Goal: Communication & Community: Answer question/provide support

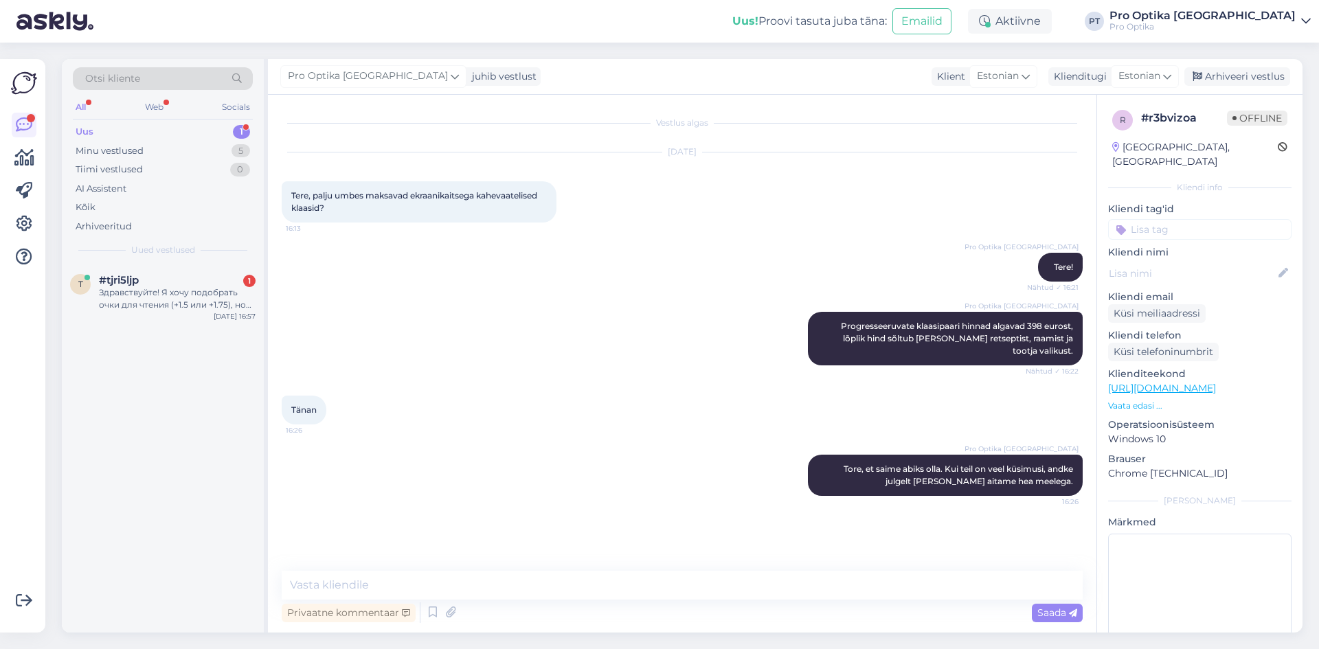
click at [208, 303] on div "Здравствуйте! Я хочу подобрать очки для чтения (+1.5 или +1.75), но пока не реш…" at bounding box center [177, 298] width 157 height 25
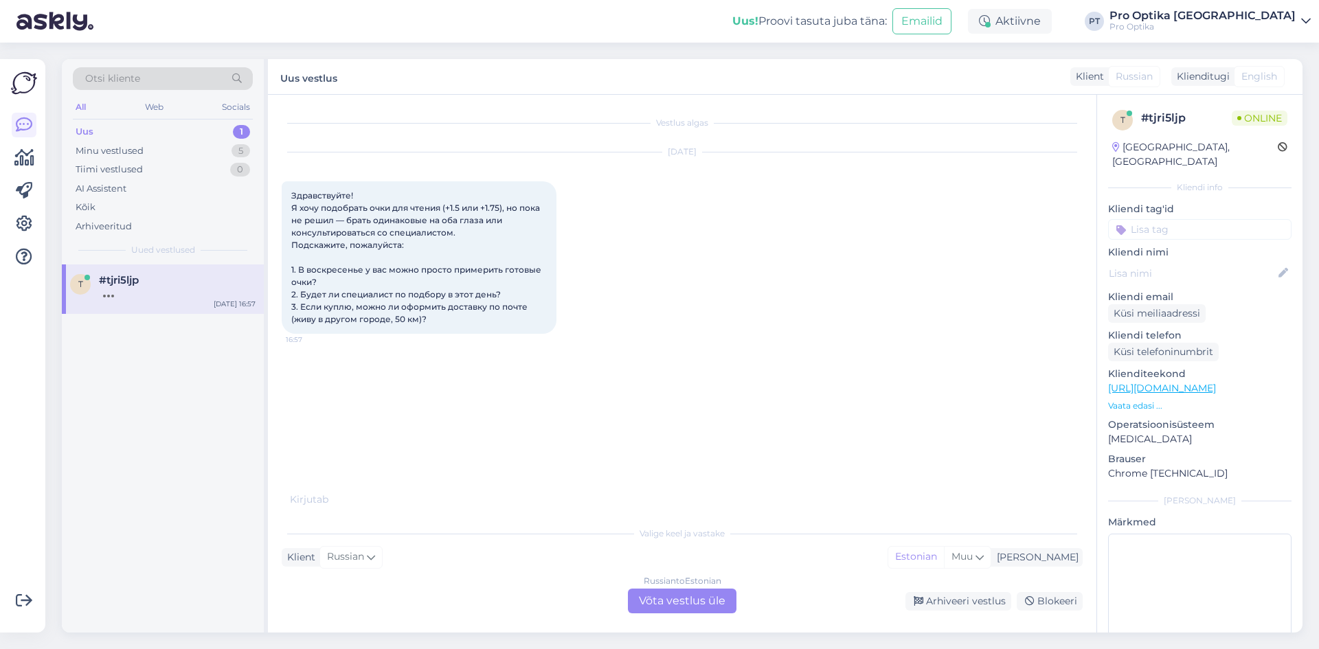
click at [677, 602] on div "Russian to Estonian Võta vestlus üle" at bounding box center [682, 601] width 109 height 25
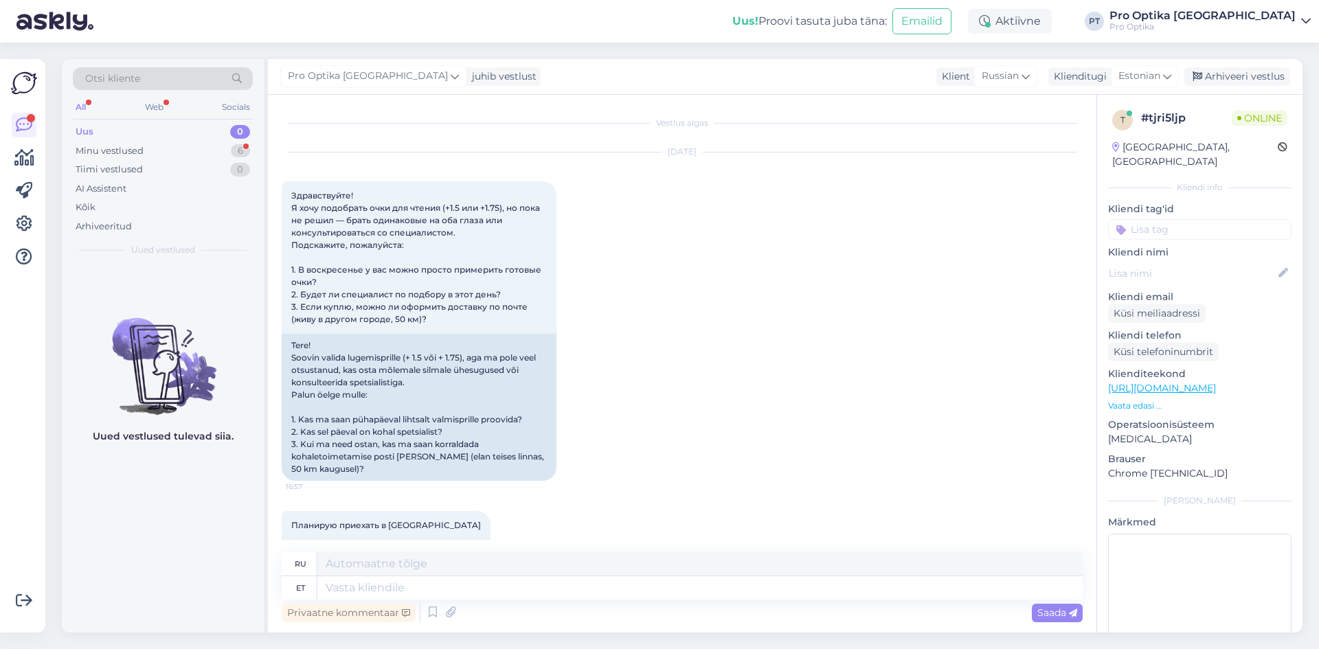
scroll to position [38, 0]
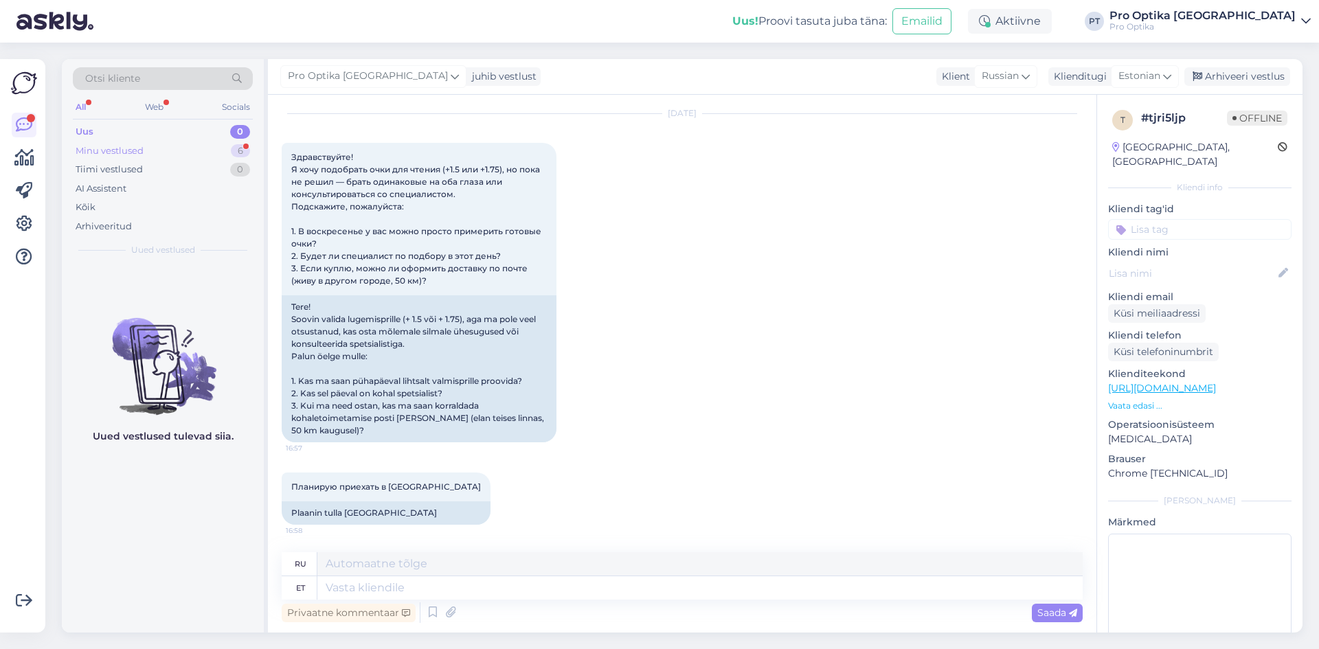
click at [232, 149] on div "6" at bounding box center [240, 151] width 19 height 14
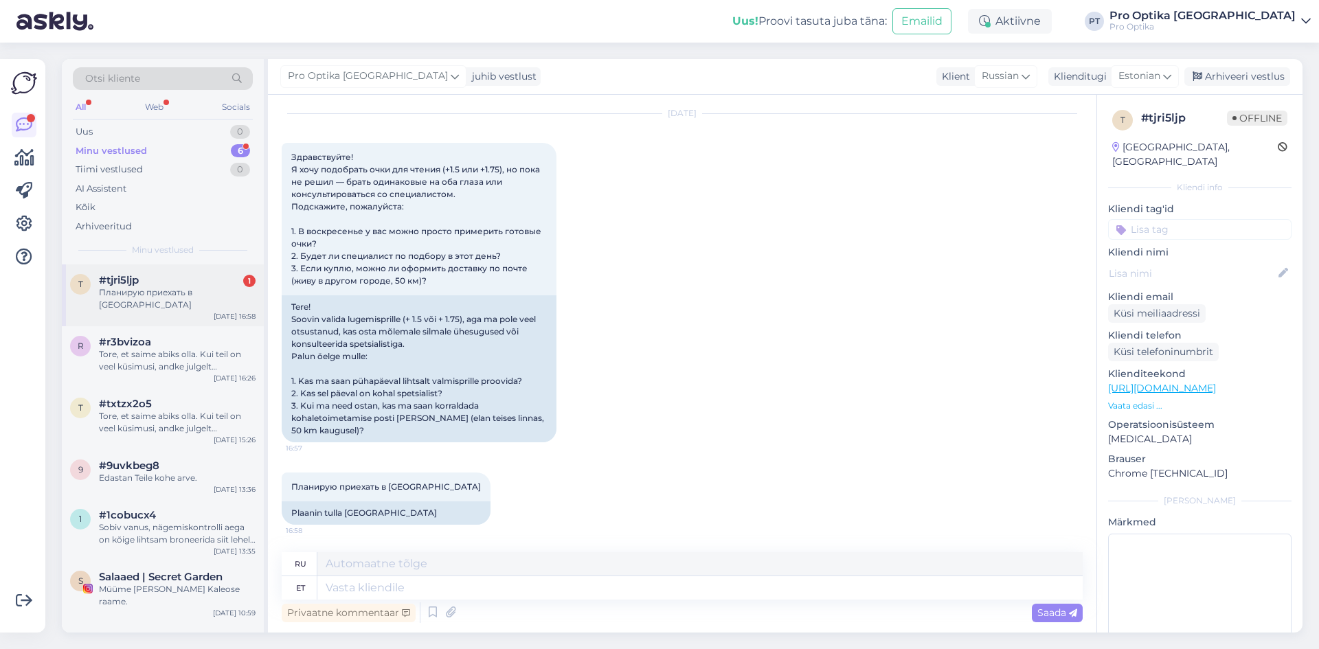
click at [160, 271] on div "t #tjri5ljp 1 Планирую приехать в Пярну [DATE] 16:58" at bounding box center [163, 295] width 202 height 62
click at [357, 587] on textarea at bounding box center [699, 587] width 765 height 23
type textarea "Tere!"
type textarea "Привет!"
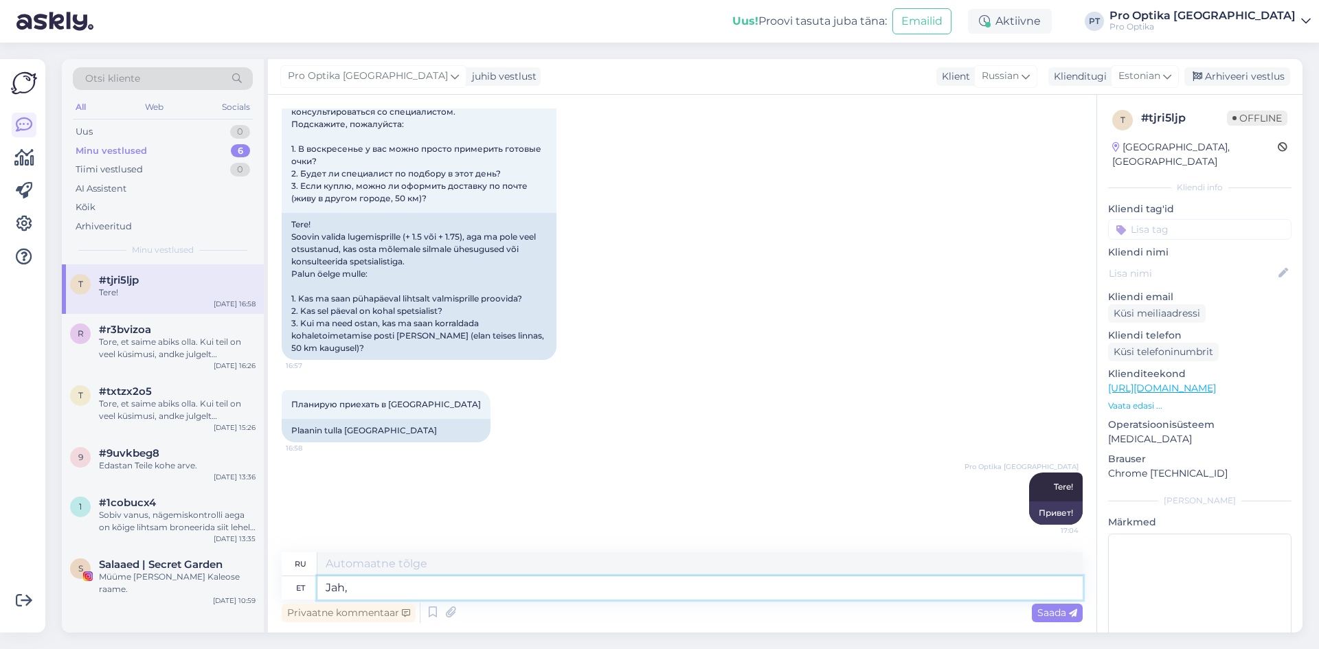
type textarea "Jah,"
type textarea "Да,"
type textarea "Jah, pühapäeval s"
type textarea "Да, в воскресенье."
type textarea "Jah, pühapäeval saate"
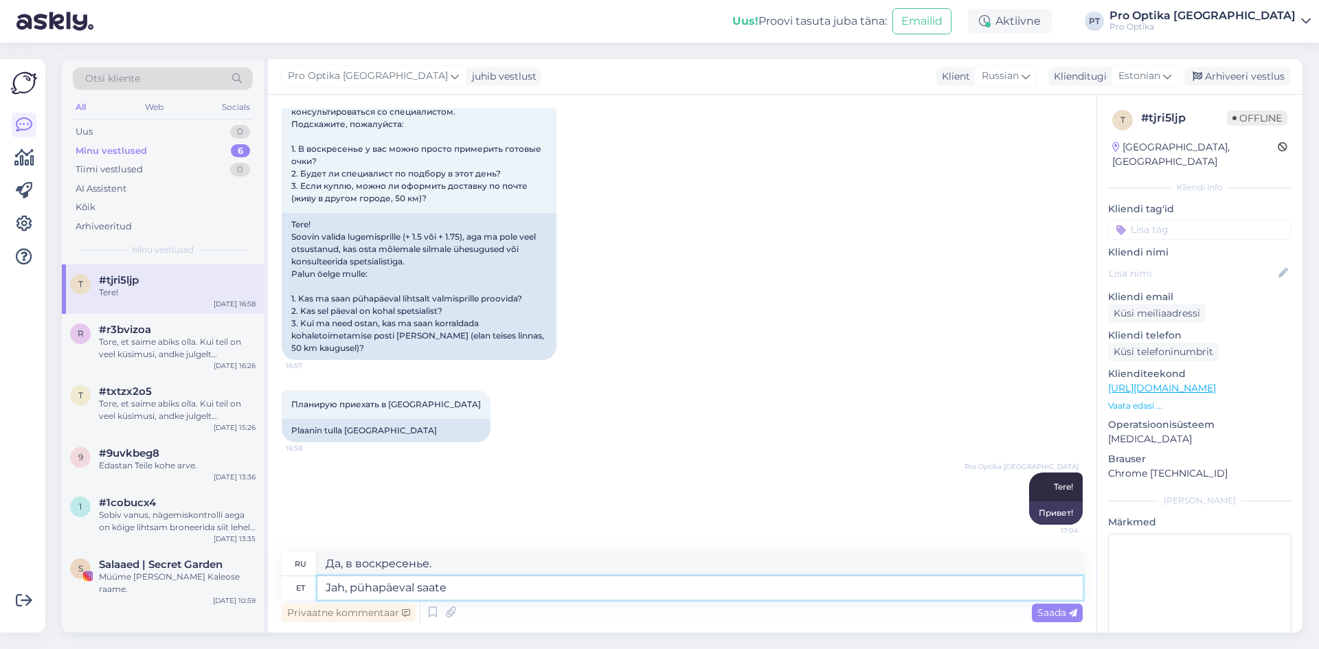
type textarea "Да, в воскресенье можно."
type textarea "Jah, pühapäeval saate minna"
type textarea "Да, вы можете пойти в воскресенье."
type textarea "Jah, pühapäeval saate minna proovida"
type textarea "Да, вы можете попробовать это в воскресенье."
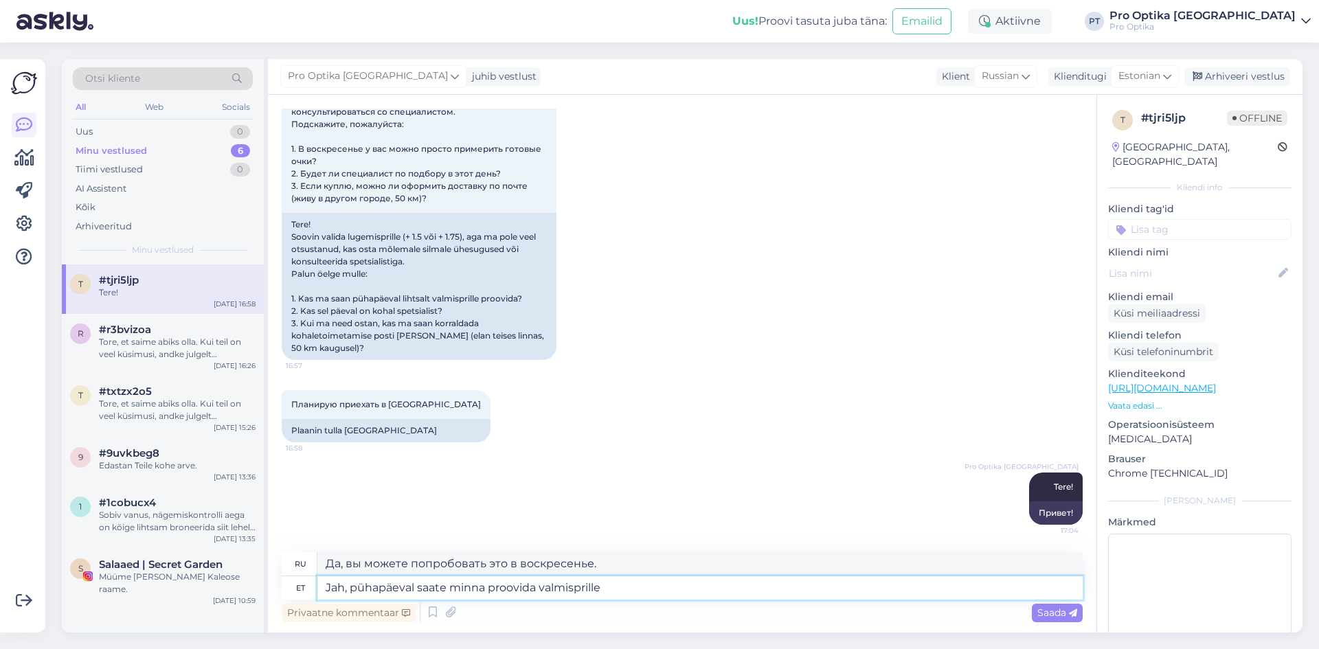
type textarea "Jah, pühapäeval saate minna proovida valmisprille."
type textarea "Да, вы можете примерить готовые очки в воскресенье."
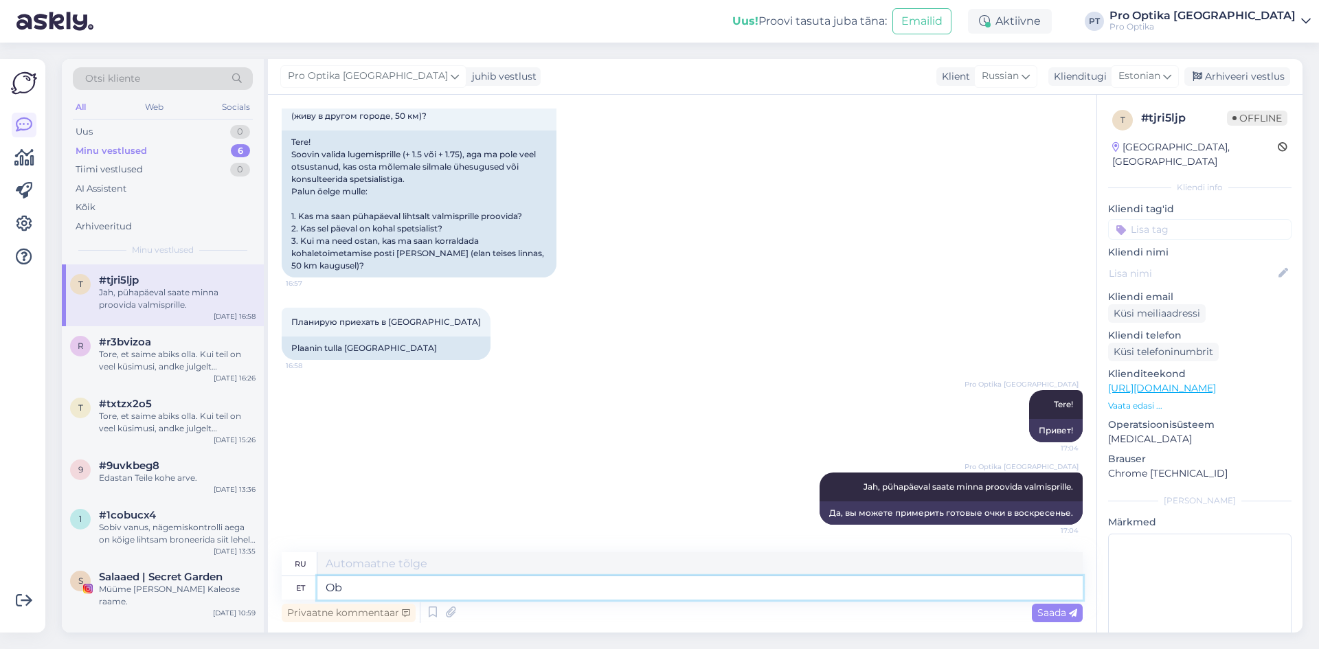
type textarea "O"
type textarea "Teiseks"
type textarea "Второй"
type textarea "Teiseks on v"
type textarea "Во-вторых, есть"
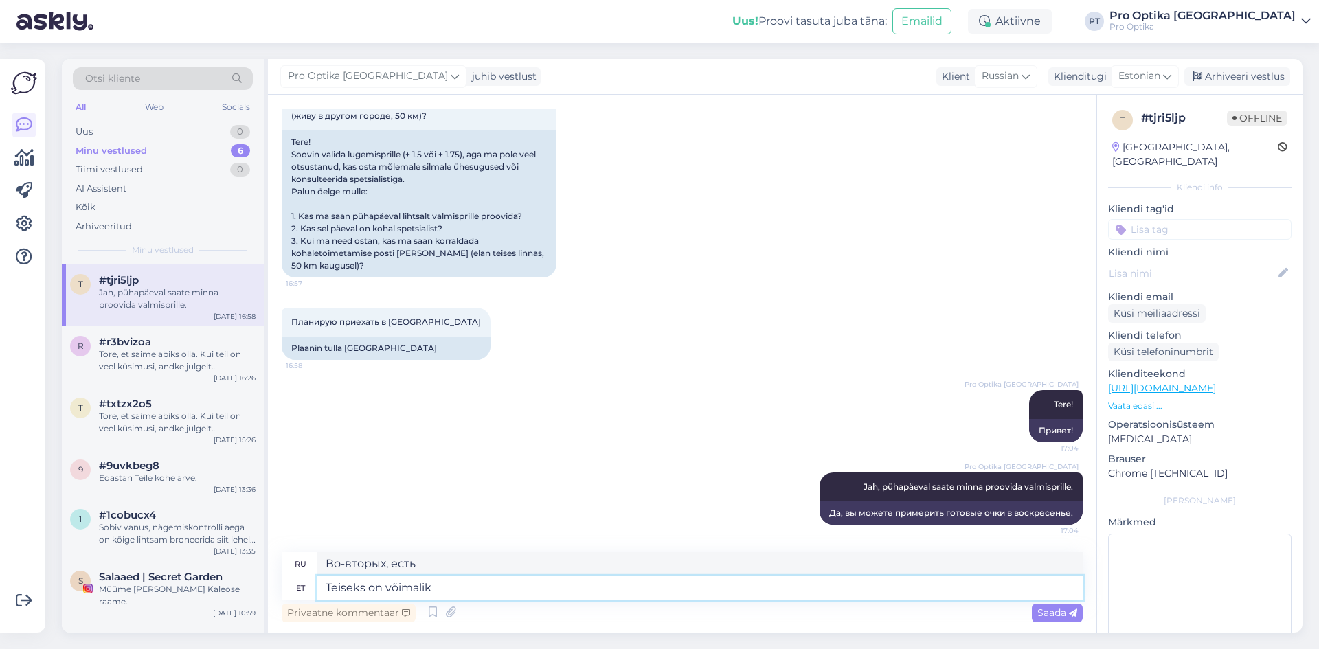
type textarea "Teiseks on võimalik"
type textarea "Во-вторых, это возможно"
type textarea "Teiseks on võimalik saata"
type textarea "Во-вторых, можно отправить"
type textarea "Teiseks on võimalik saata raamid"
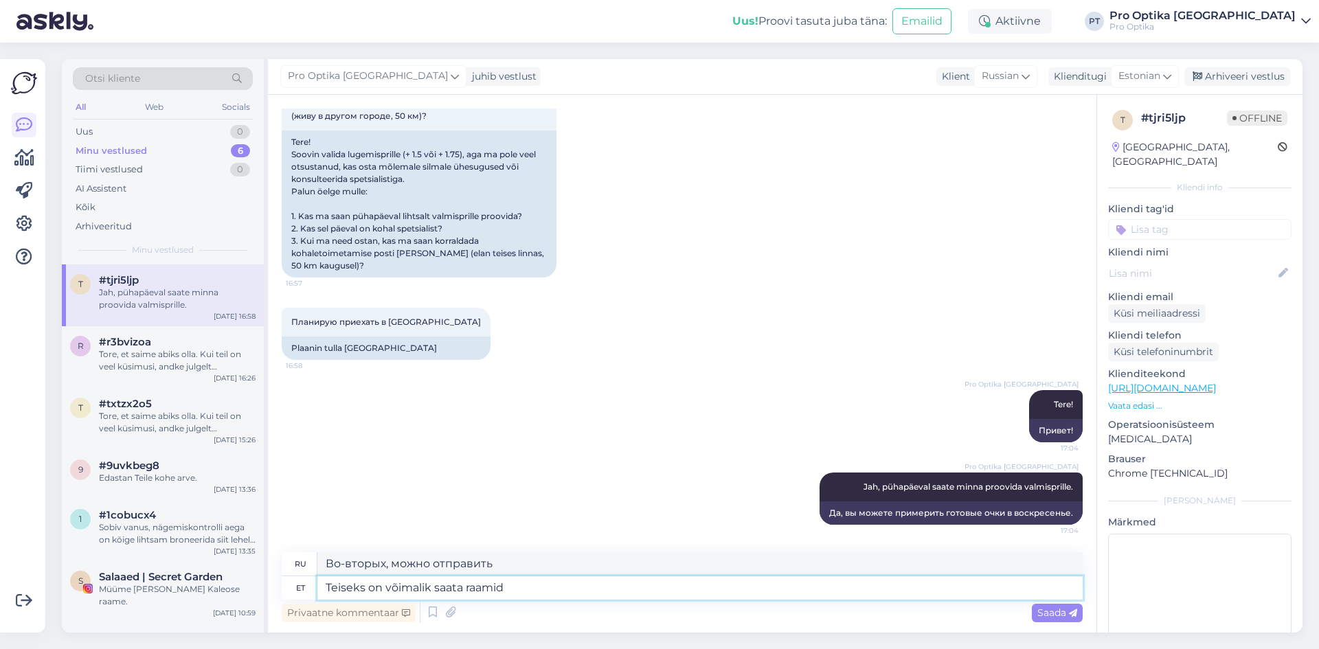
type textarea "Во-вторых, можно отправлять кадры"
type textarea "Teiseks on võimalik saata raamid postiga."
type textarea "Во-вторых, можно отправить рамы по почте."
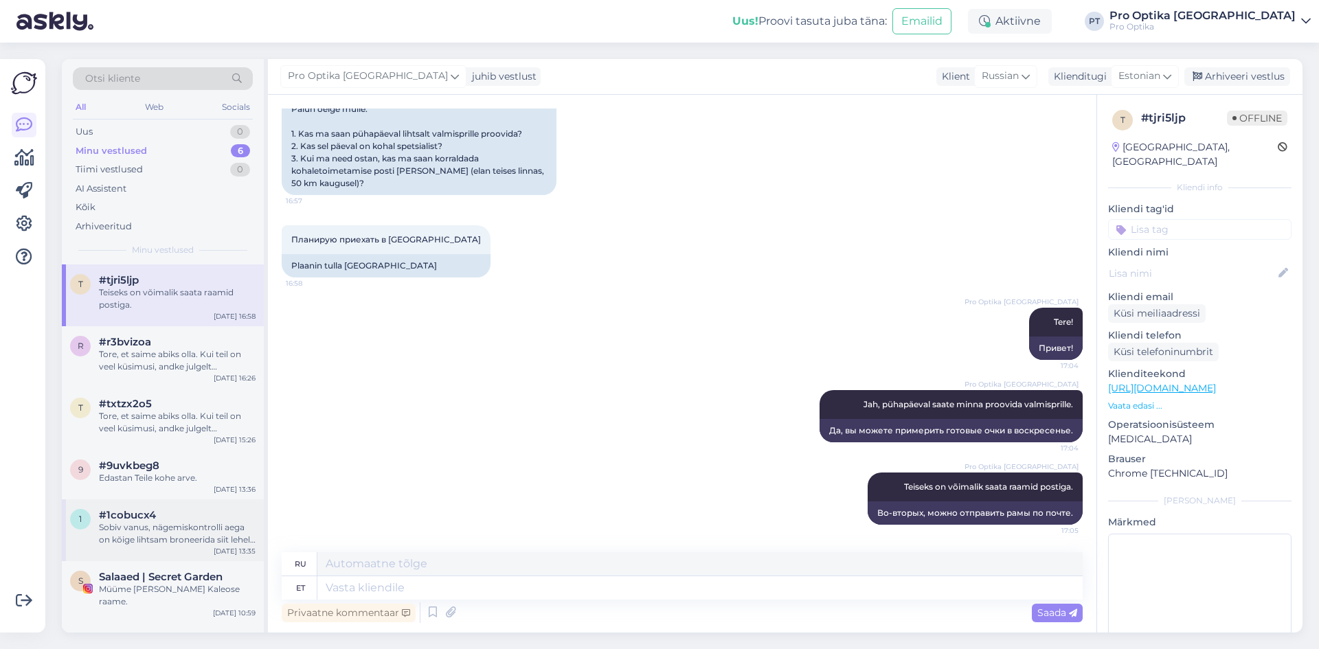
click at [165, 541] on div "Sobiv vanus, nägemiskontrolli aega on kõige lihtsam broneerida siit lehelt: [UR…" at bounding box center [177, 533] width 157 height 25
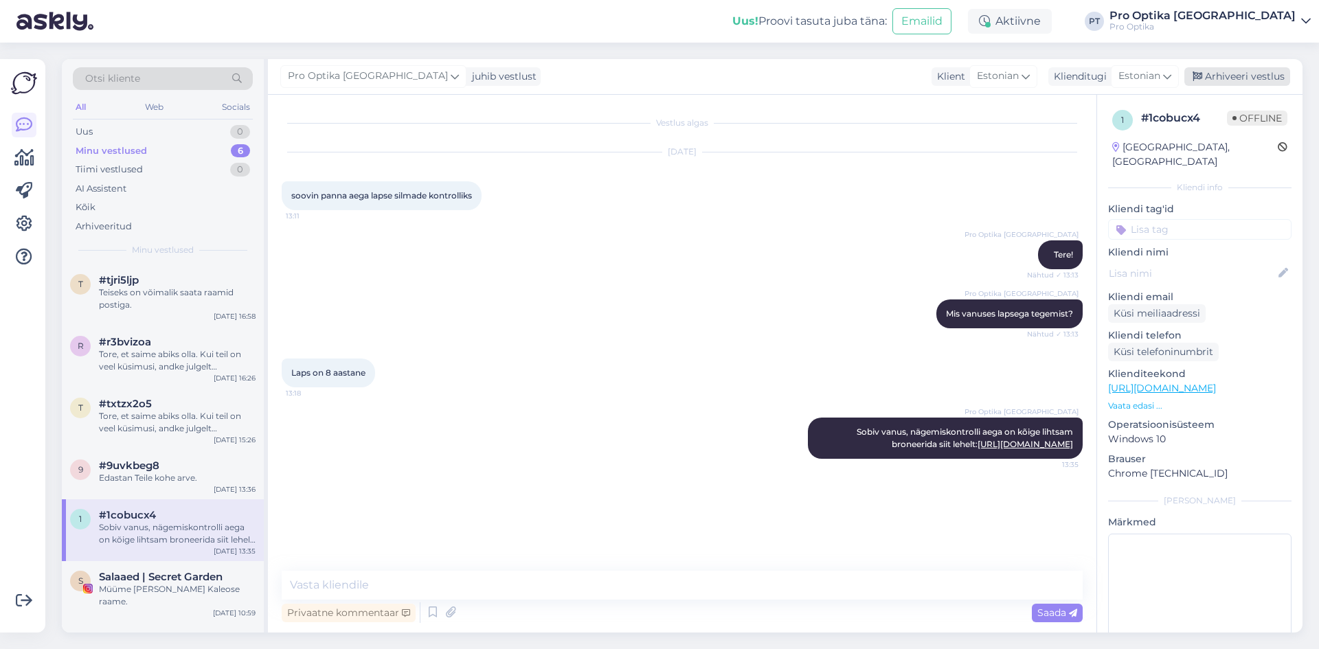
click at [1250, 84] on div "Arhiveeri vestlus" at bounding box center [1237, 76] width 106 height 19
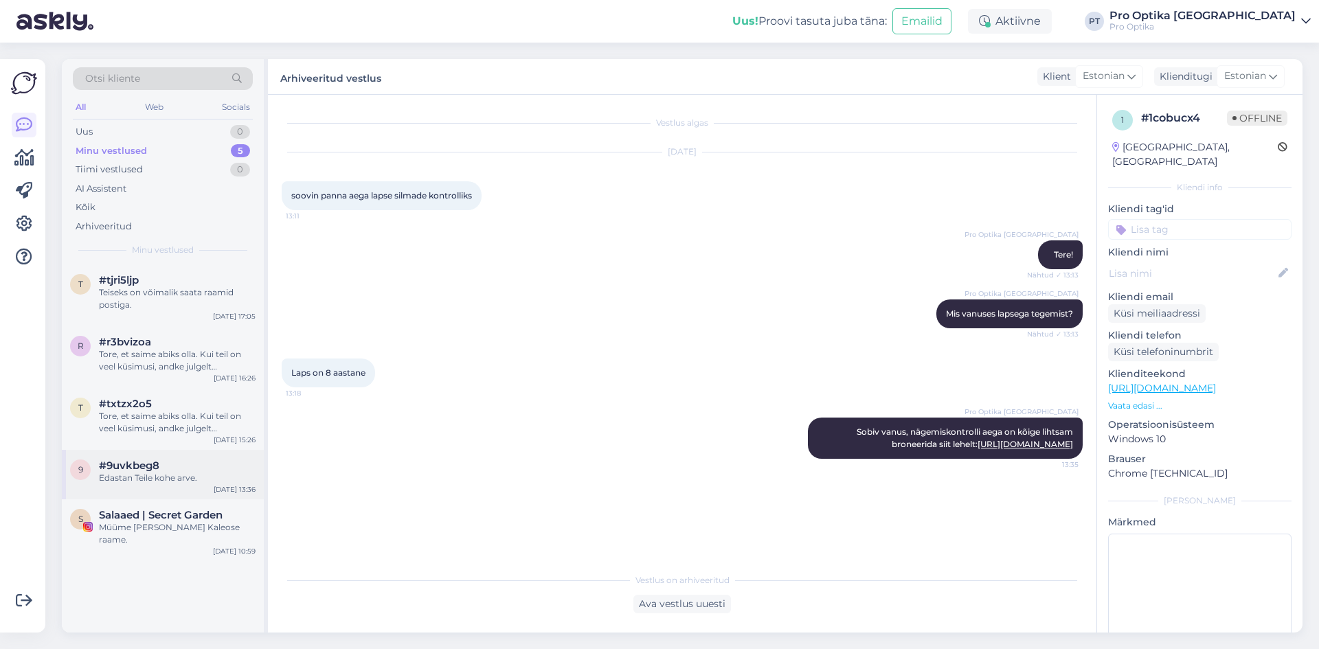
click at [188, 469] on div "#9uvkbeg8" at bounding box center [177, 465] width 157 height 12
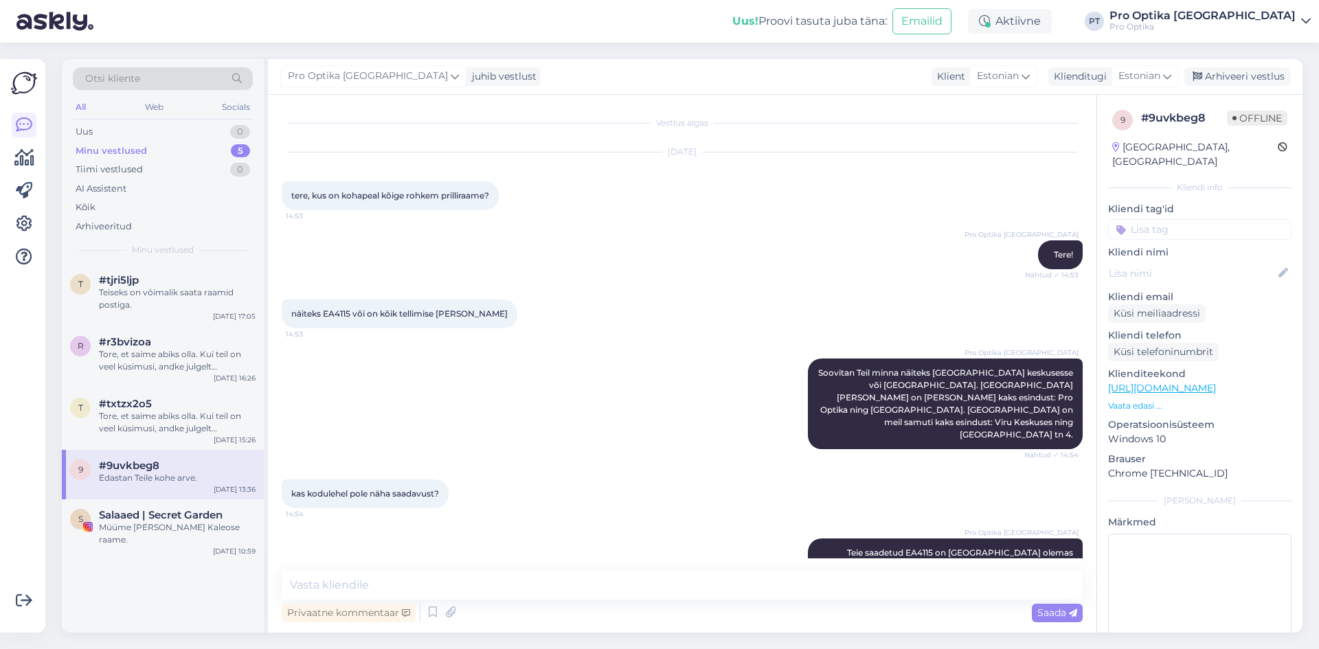
scroll to position [1531, 0]
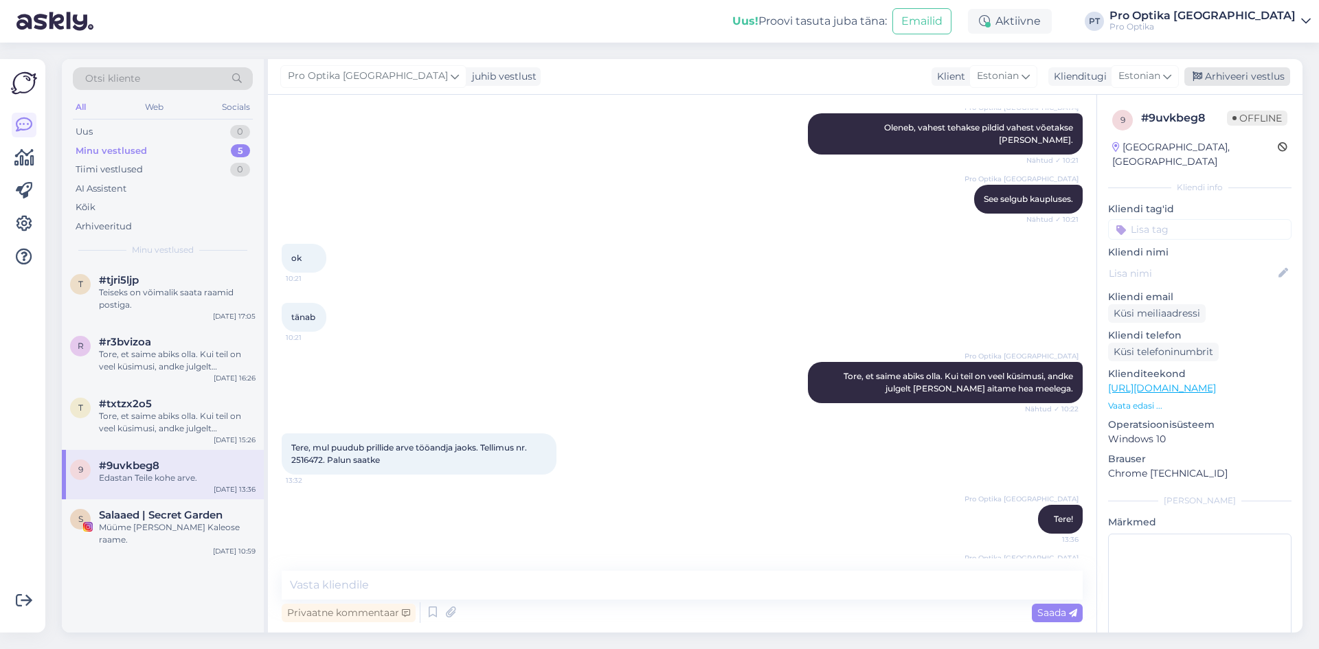
click at [1218, 71] on div "Arhiveeri vestlus" at bounding box center [1237, 76] width 106 height 19
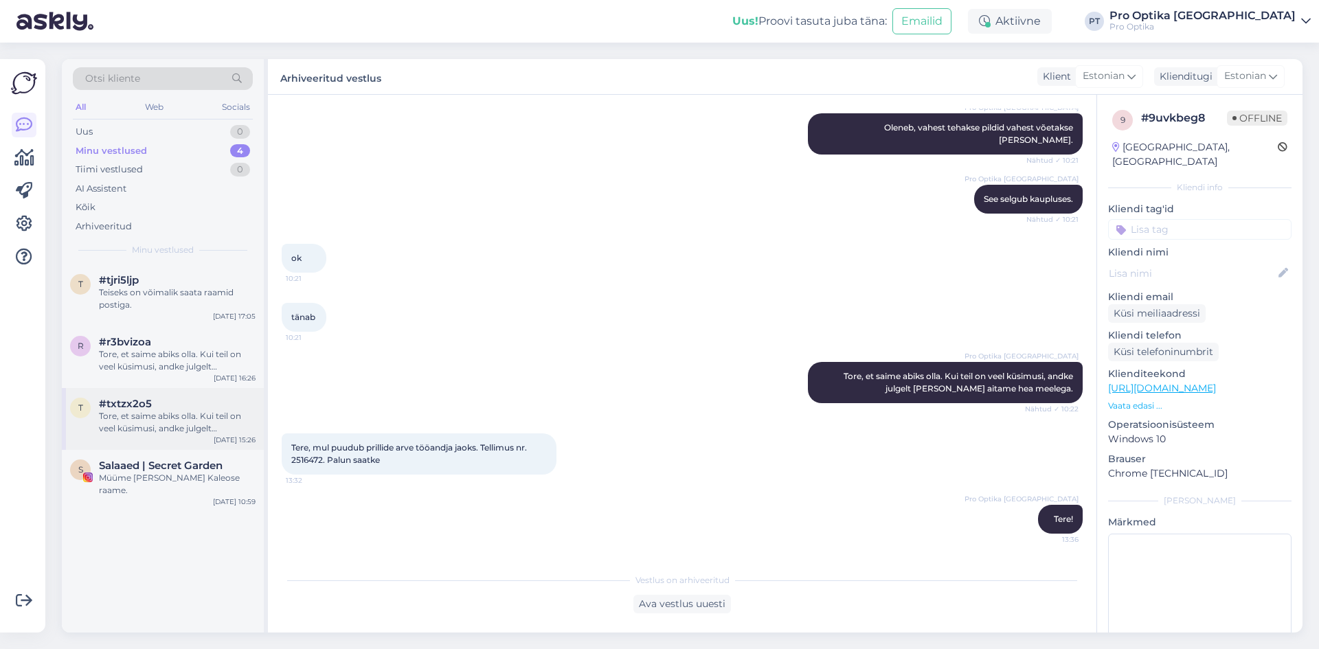
click at [138, 423] on div "Tore, et saime abiks olla. Kui teil on veel küsimusi, andke julgelt [PERSON_NAM…" at bounding box center [177, 422] width 157 height 25
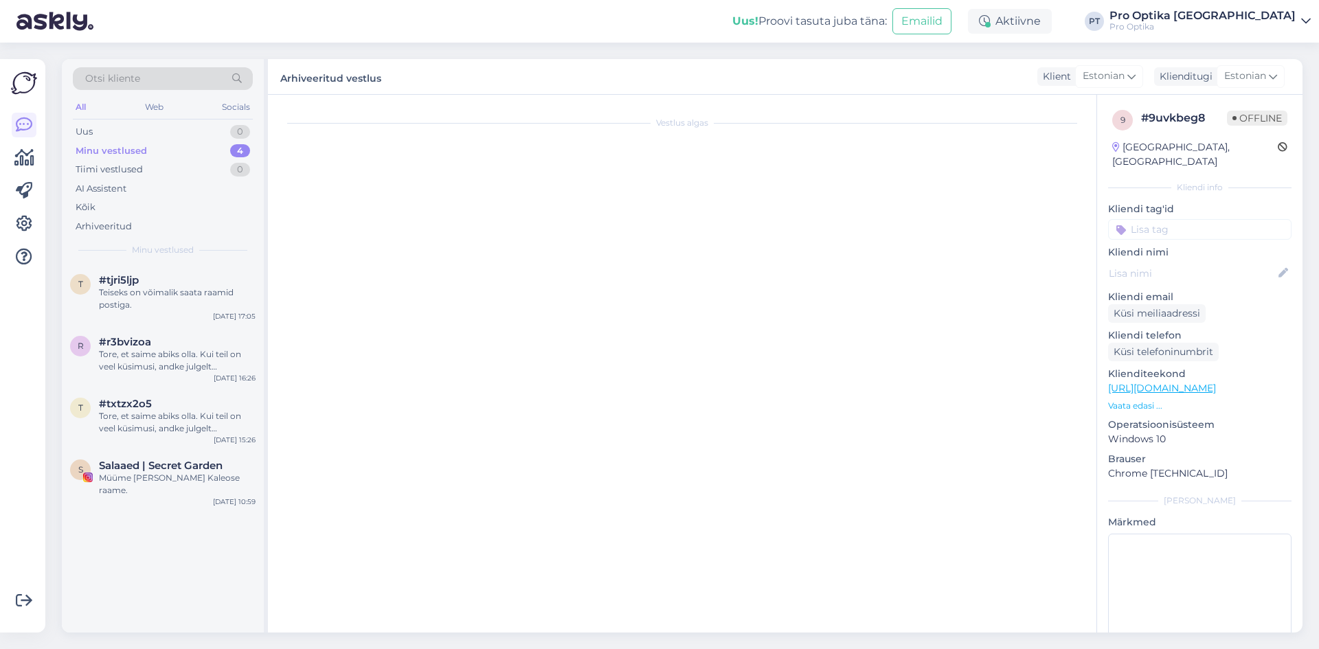
scroll to position [0, 0]
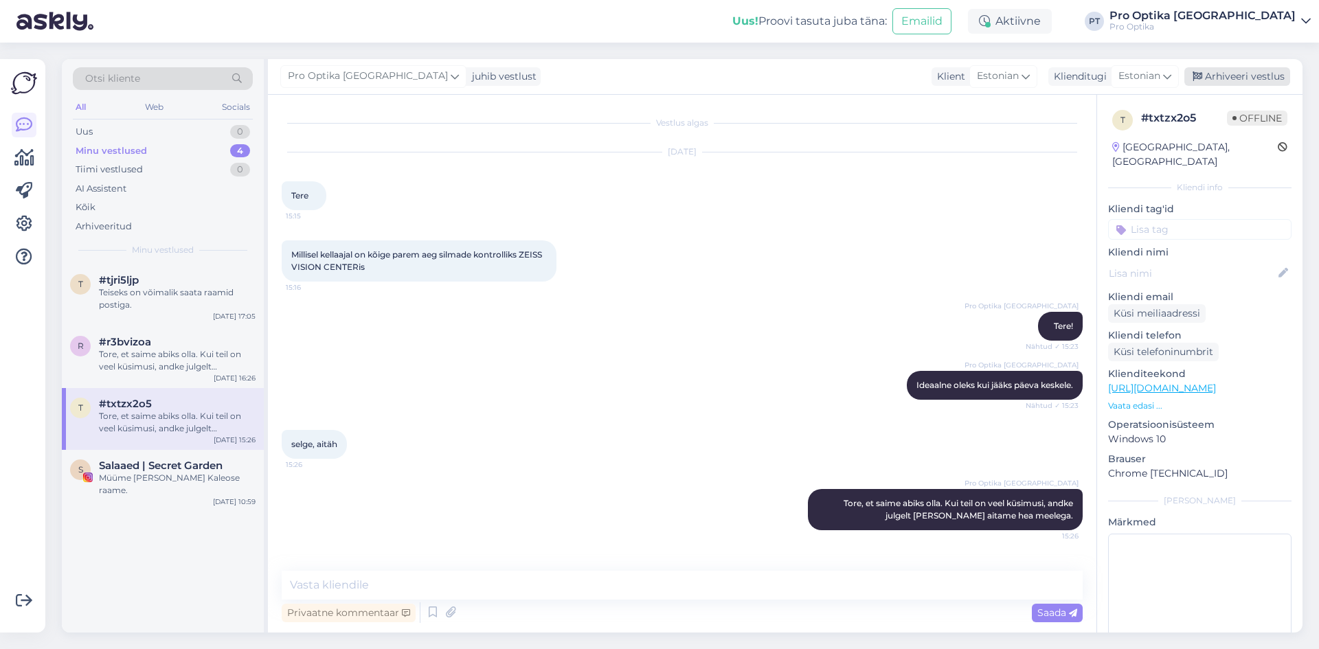
click at [1235, 79] on div "Arhiveeri vestlus" at bounding box center [1237, 76] width 106 height 19
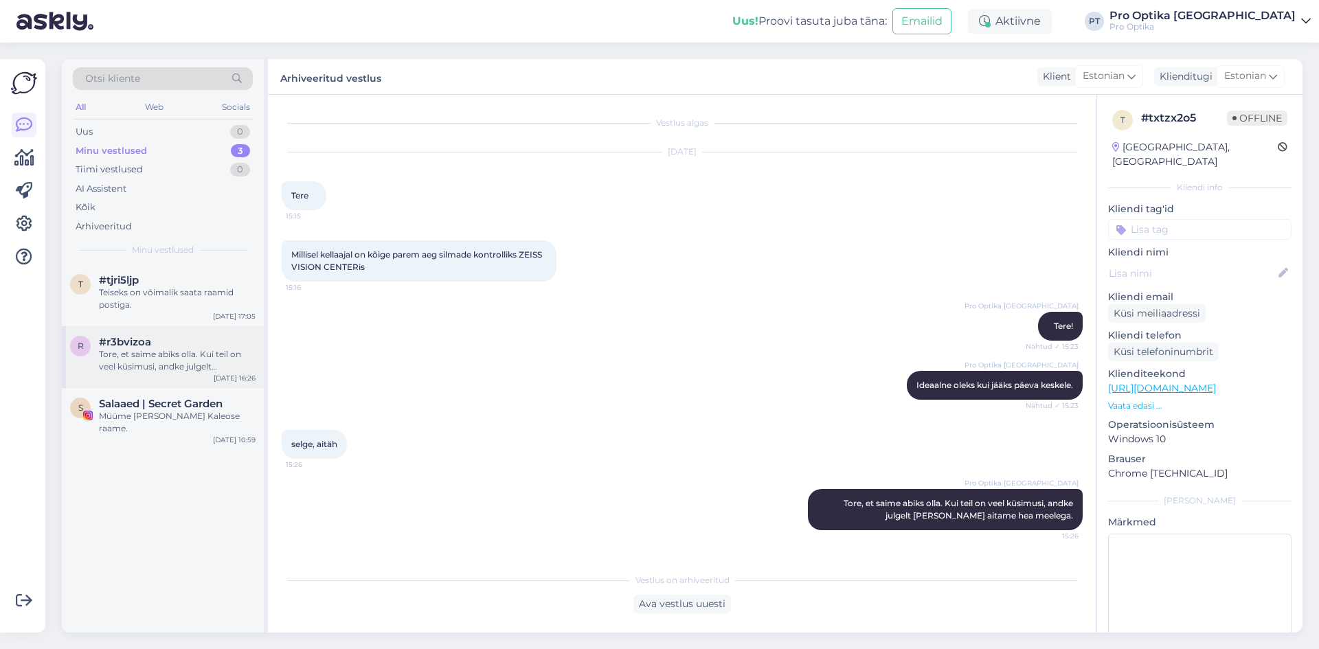
click at [198, 360] on div "Tore, et saime abiks olla. Kui teil on veel küsimusi, andke julgelt [PERSON_NAM…" at bounding box center [177, 360] width 157 height 25
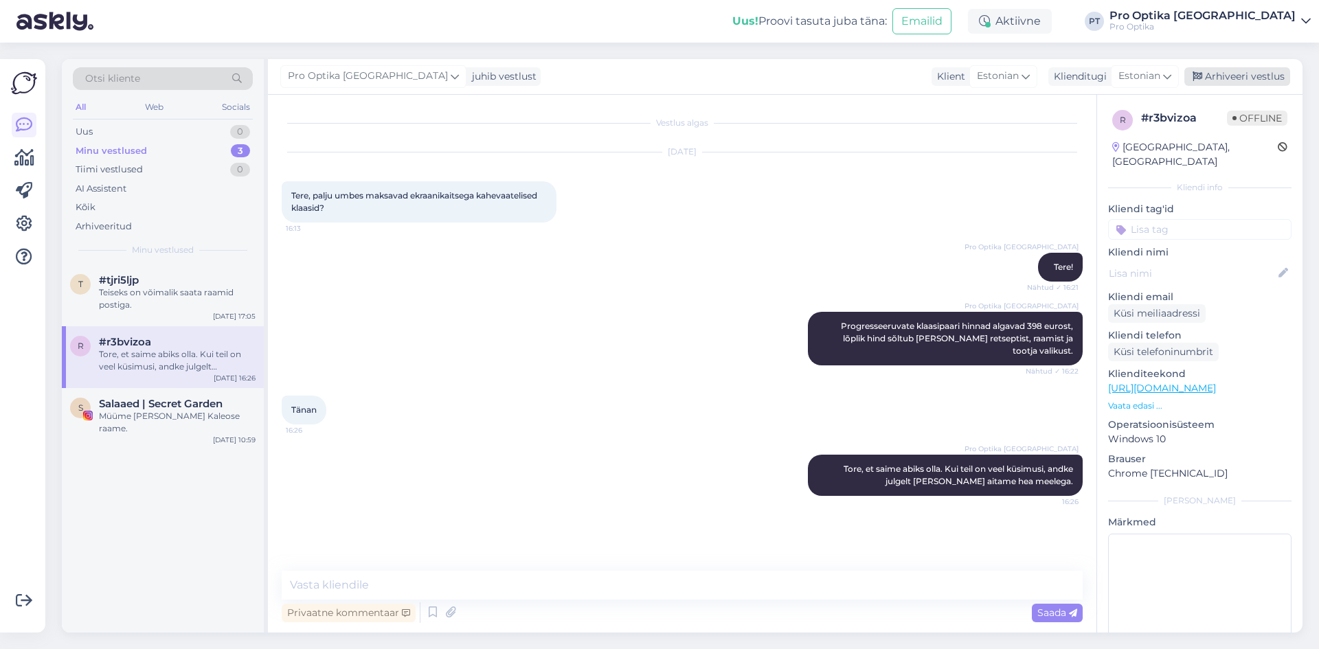
click at [1210, 69] on div "Arhiveeri vestlus" at bounding box center [1237, 76] width 106 height 19
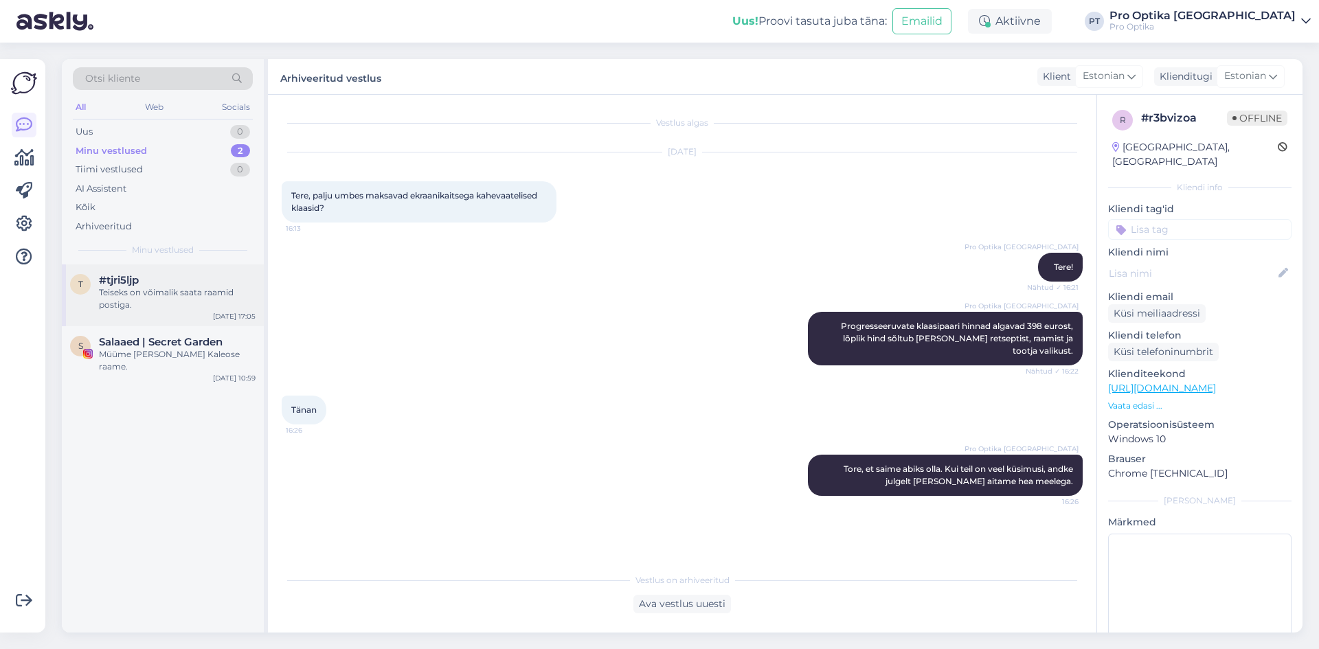
click at [159, 280] on div "#tjri5ljp" at bounding box center [177, 280] width 157 height 12
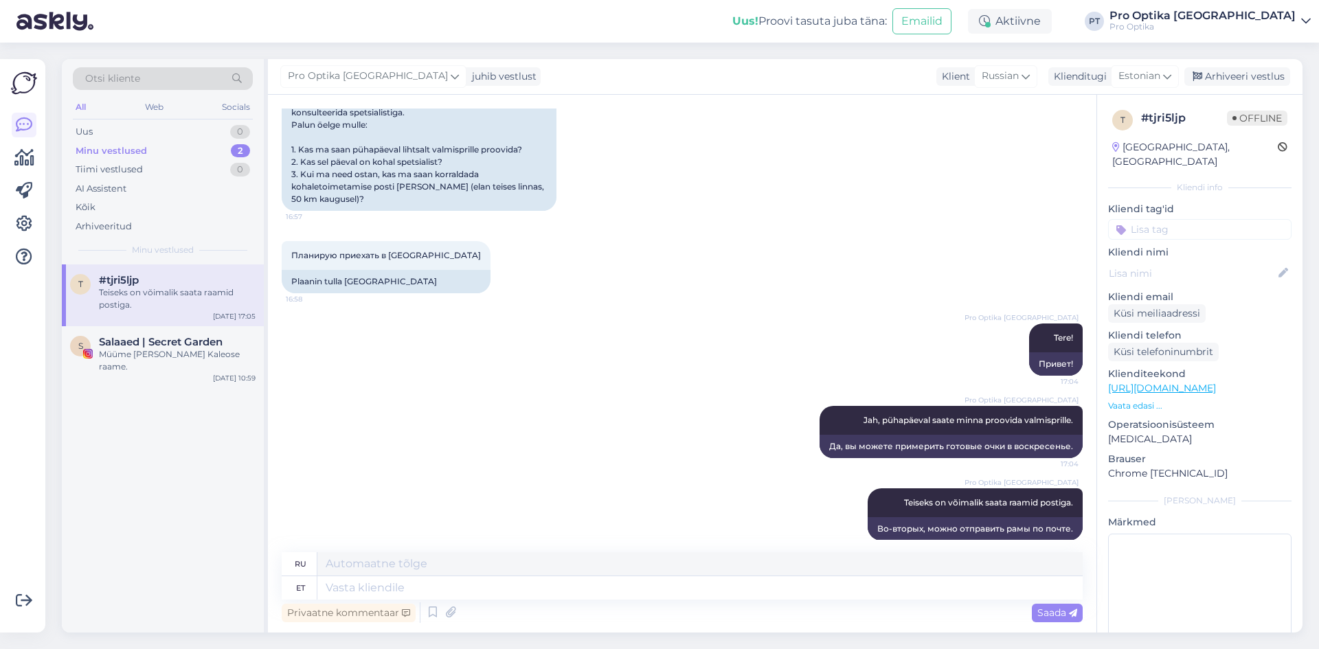
scroll to position [286, 0]
